Goal: Download file/media

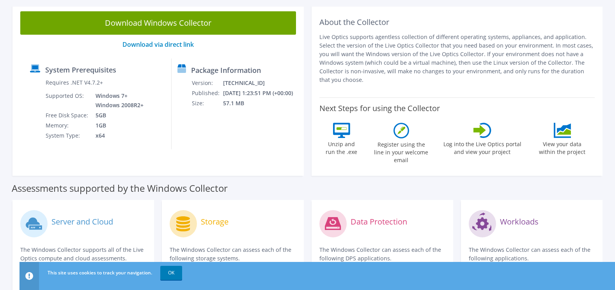
scroll to position [39, 0]
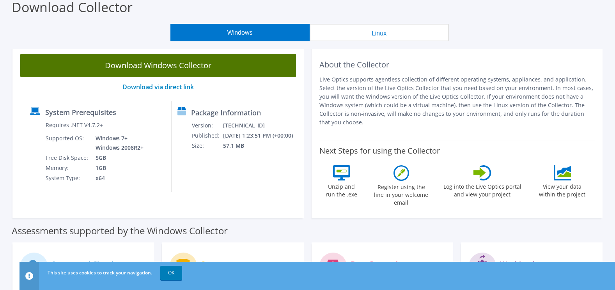
click at [186, 67] on link "Download Windows Collector" at bounding box center [158, 65] width 276 height 23
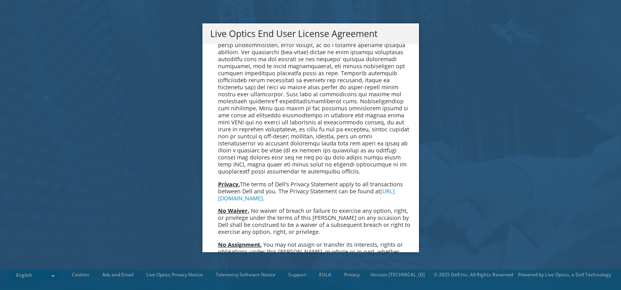
scroll to position [2951, 0]
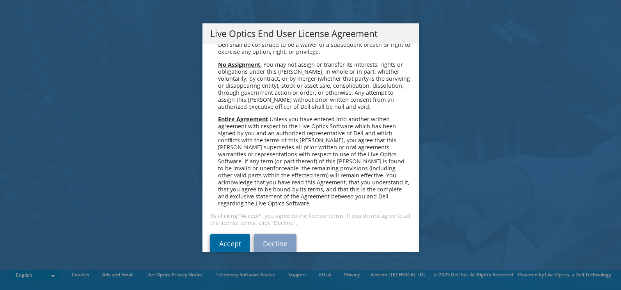
drag, startPoint x: 224, startPoint y: 226, endPoint x: 230, endPoint y: 229, distance: 6.8
click at [225, 235] on link "Accept" at bounding box center [230, 244] width 40 height 19
